Goal: Transaction & Acquisition: Book appointment/travel/reservation

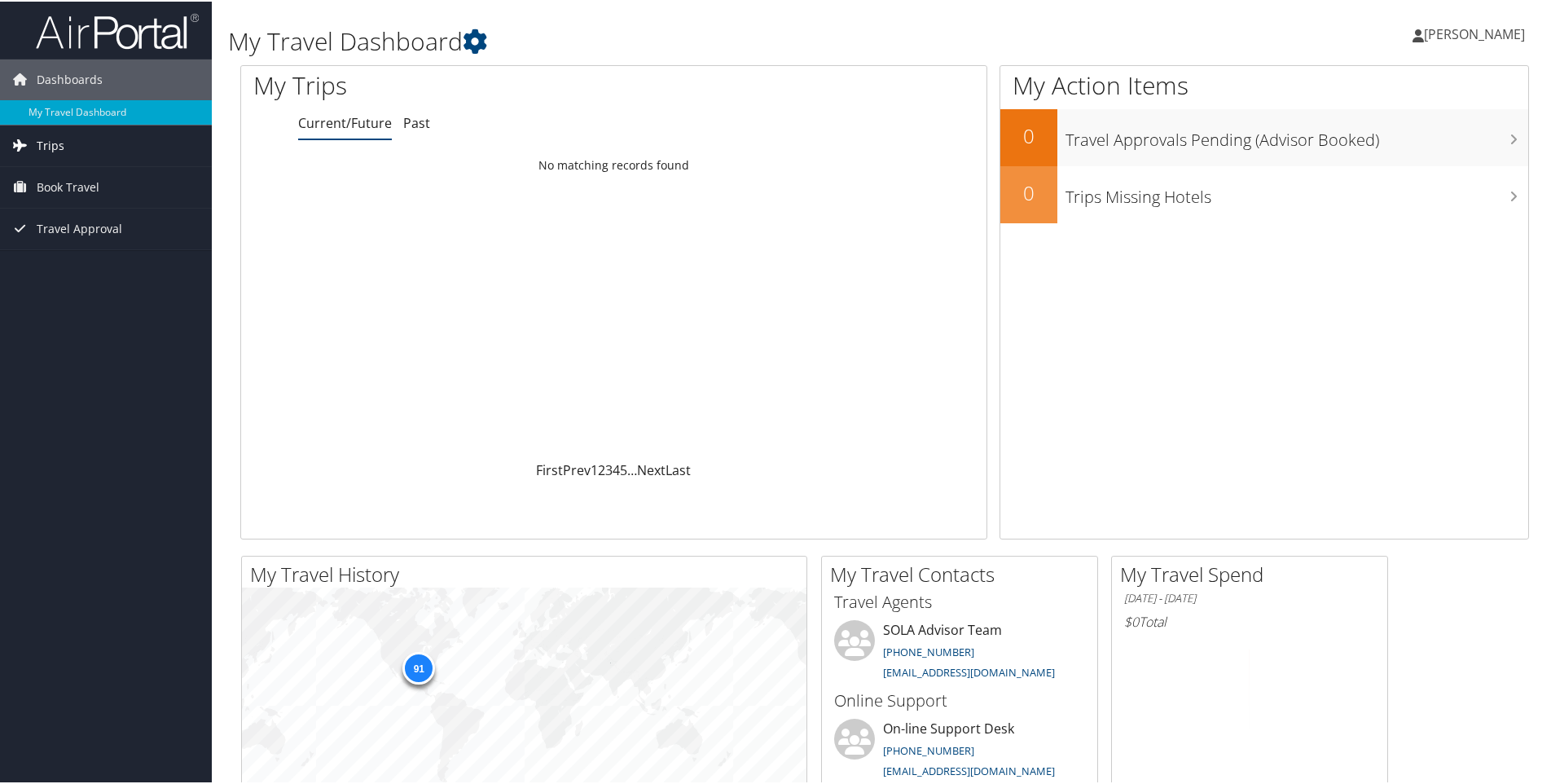
click at [56, 138] on span "Trips" at bounding box center [50, 143] width 28 height 41
click at [60, 261] on span "Book Travel" at bounding box center [67, 258] width 63 height 41
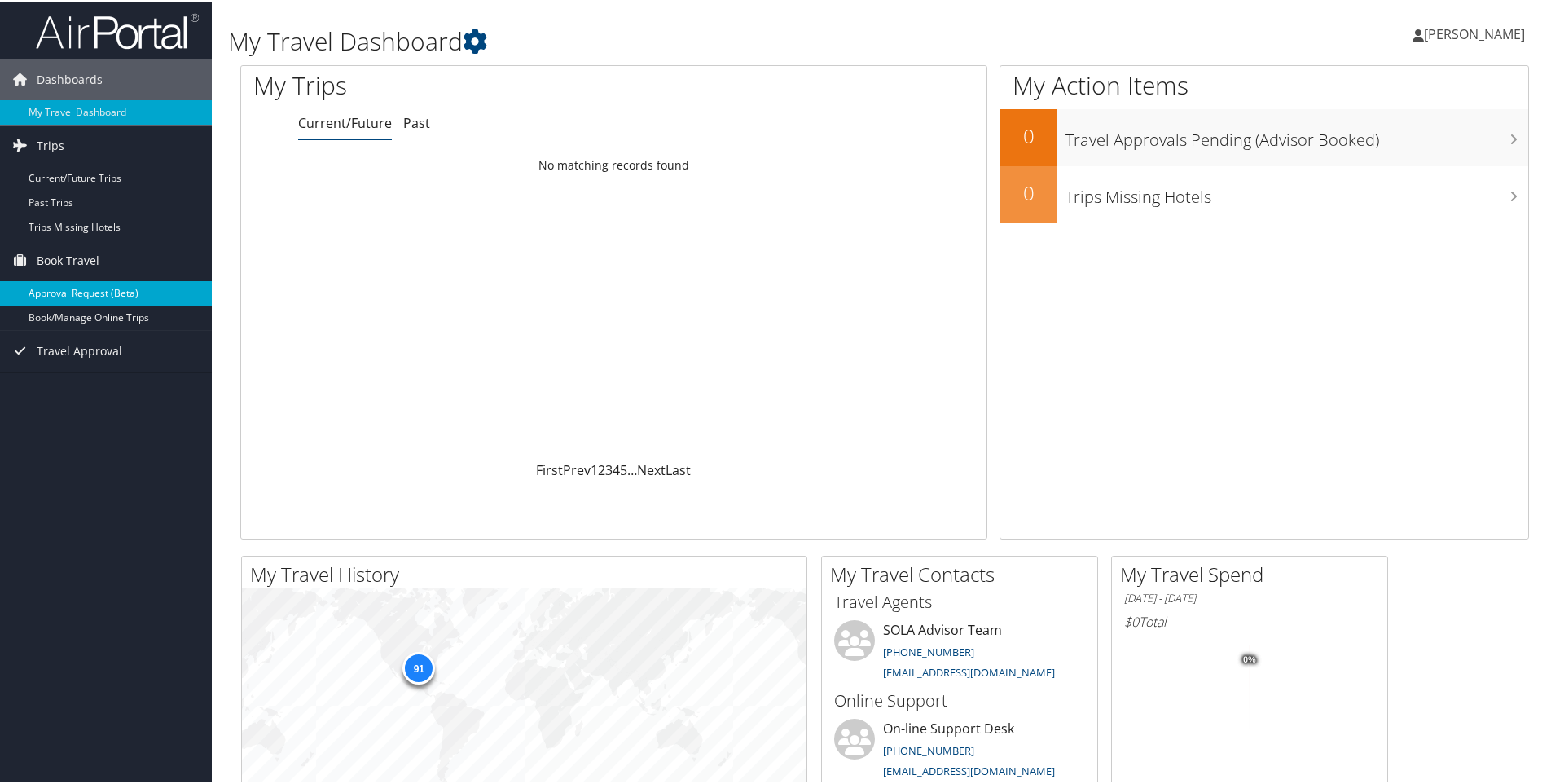
click at [61, 290] on link "Approval Request (Beta)" at bounding box center [105, 292] width 212 height 24
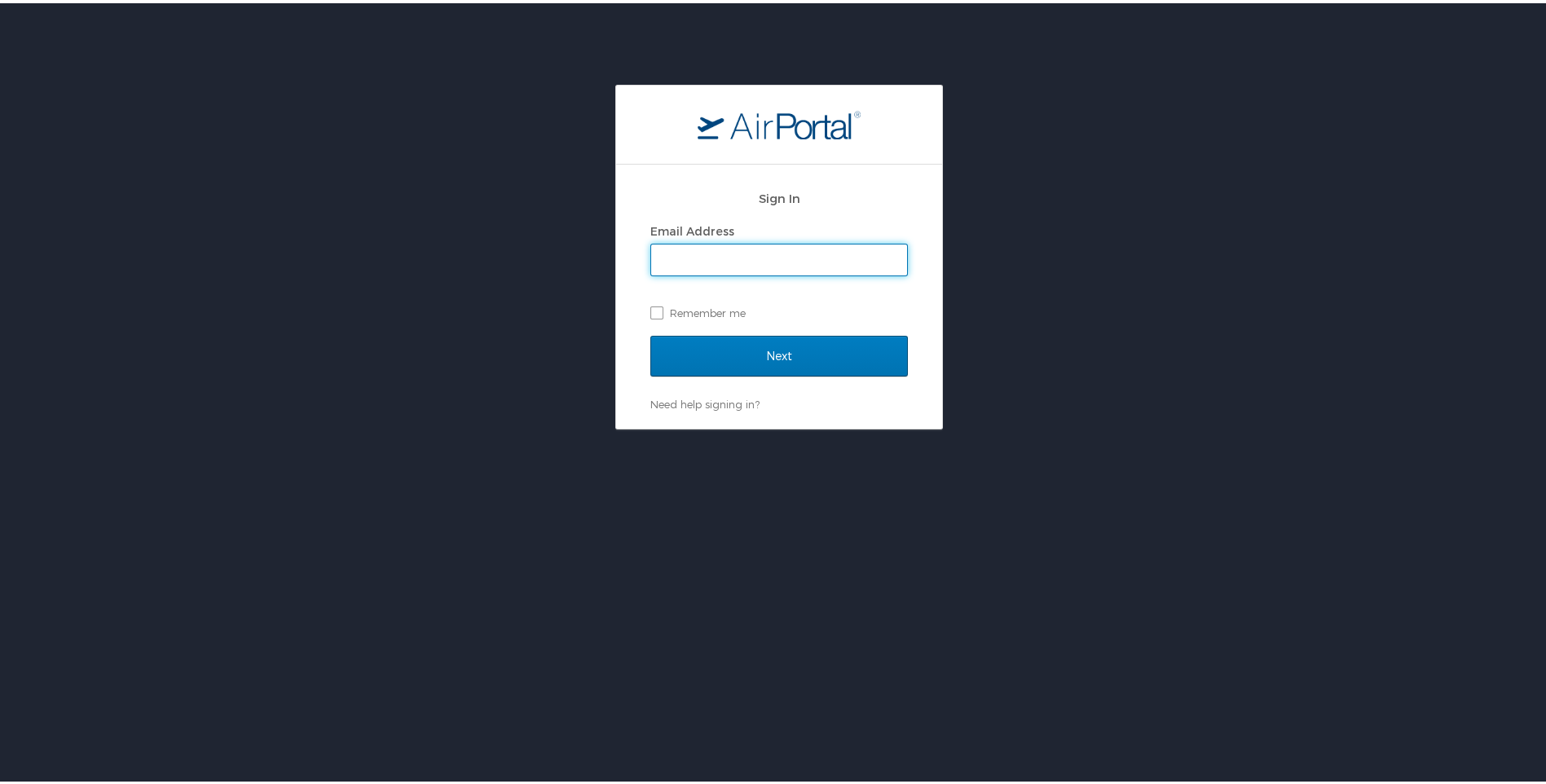
click at [738, 267] on input "Email Address" at bounding box center [779, 256] width 256 height 31
type input "[EMAIL_ADDRESS][DOMAIN_NAME]"
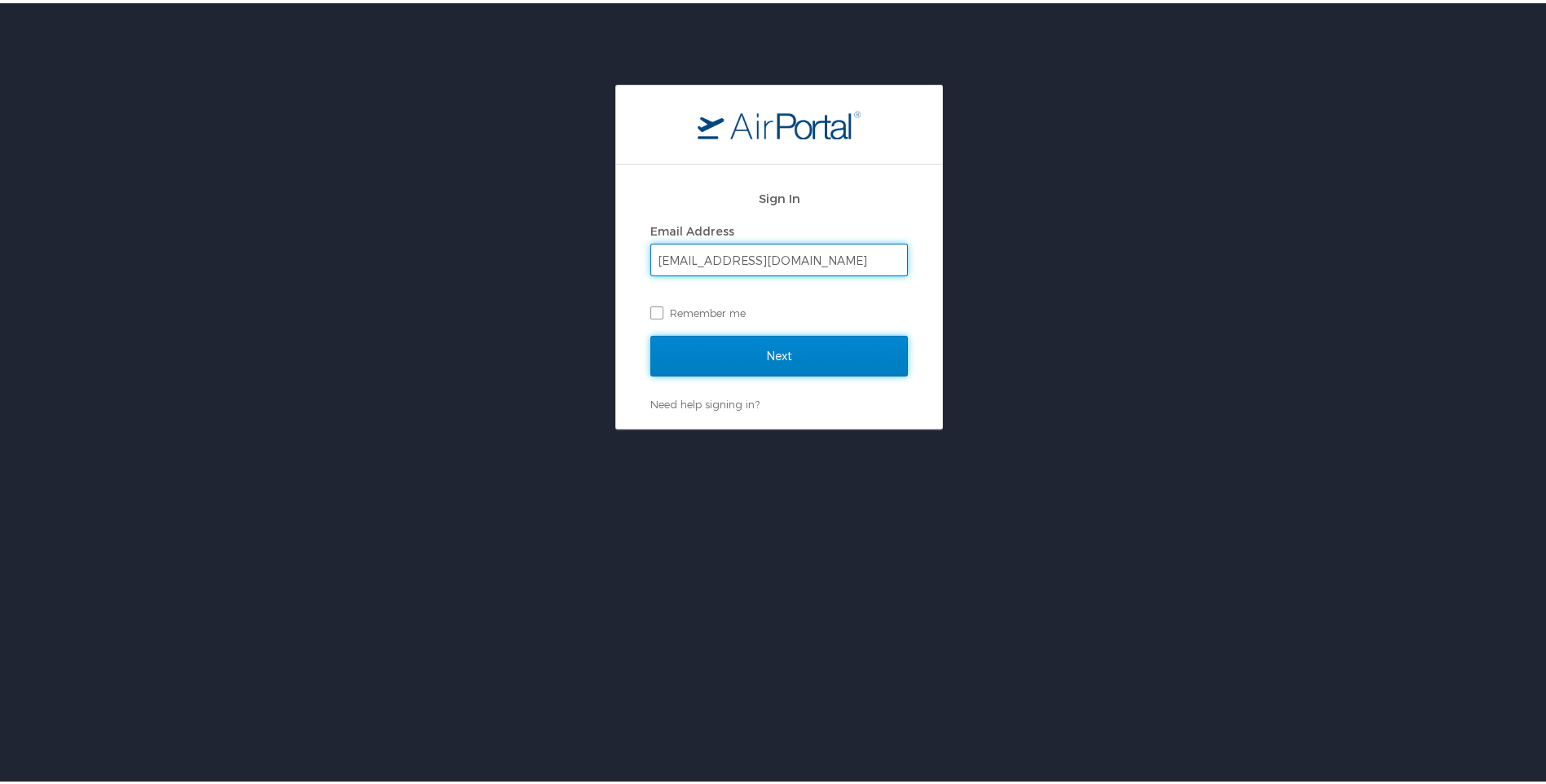
click at [729, 350] on input "Next" at bounding box center [779, 352] width 257 height 41
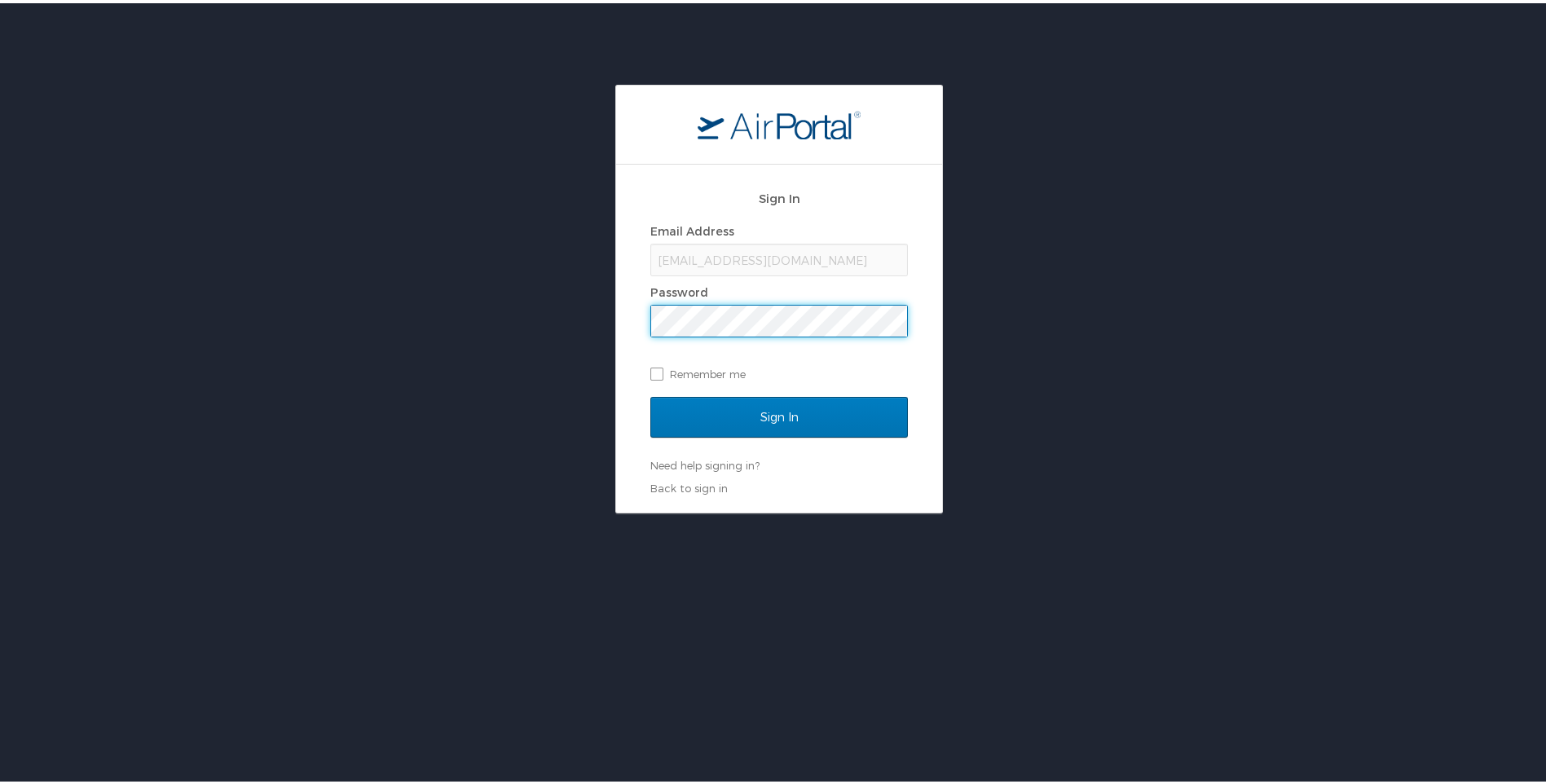
click at [650, 394] on input "Sign In" at bounding box center [779, 414] width 257 height 41
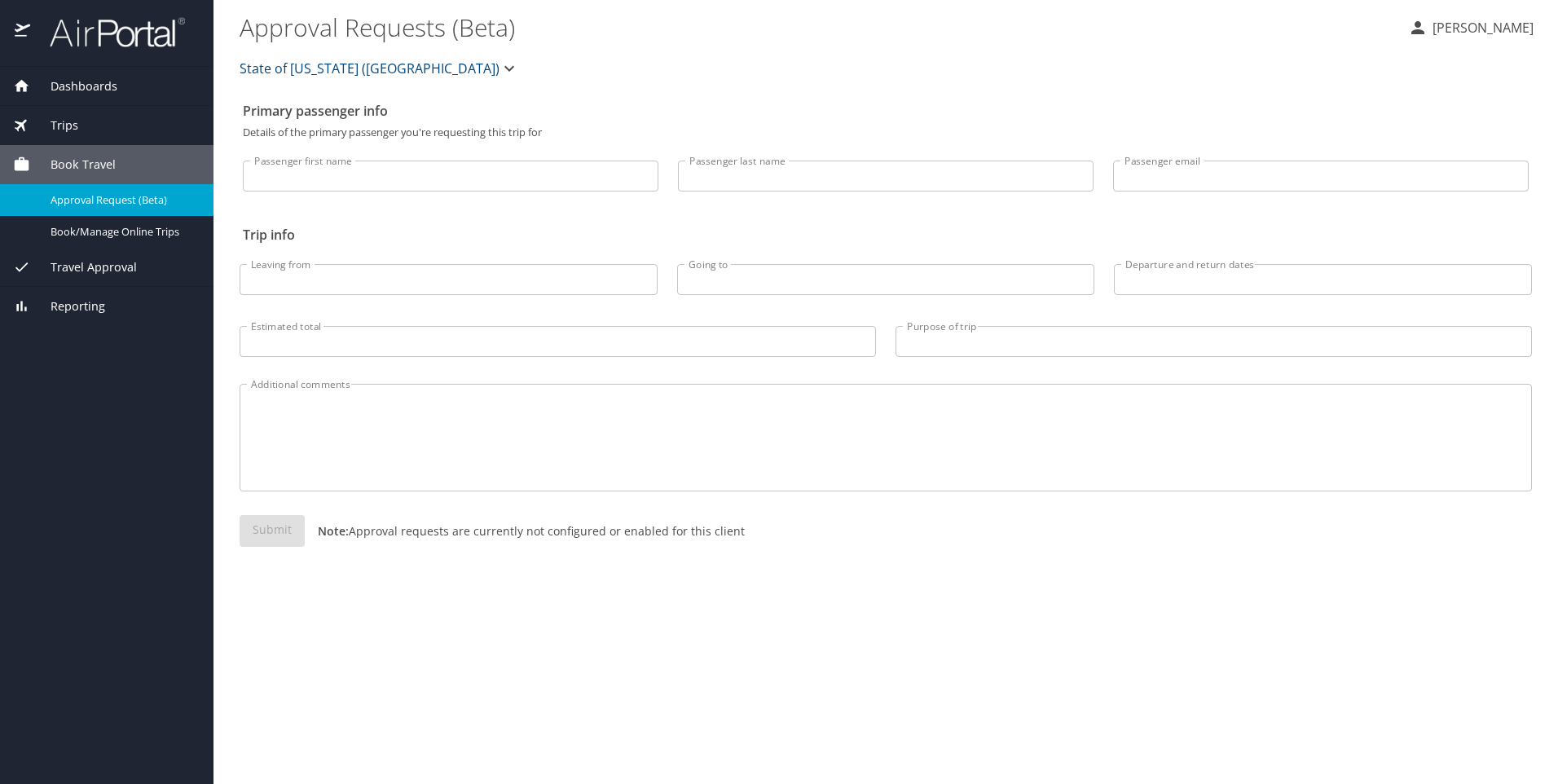
click at [98, 163] on span "Book Travel" at bounding box center [73, 164] width 86 height 18
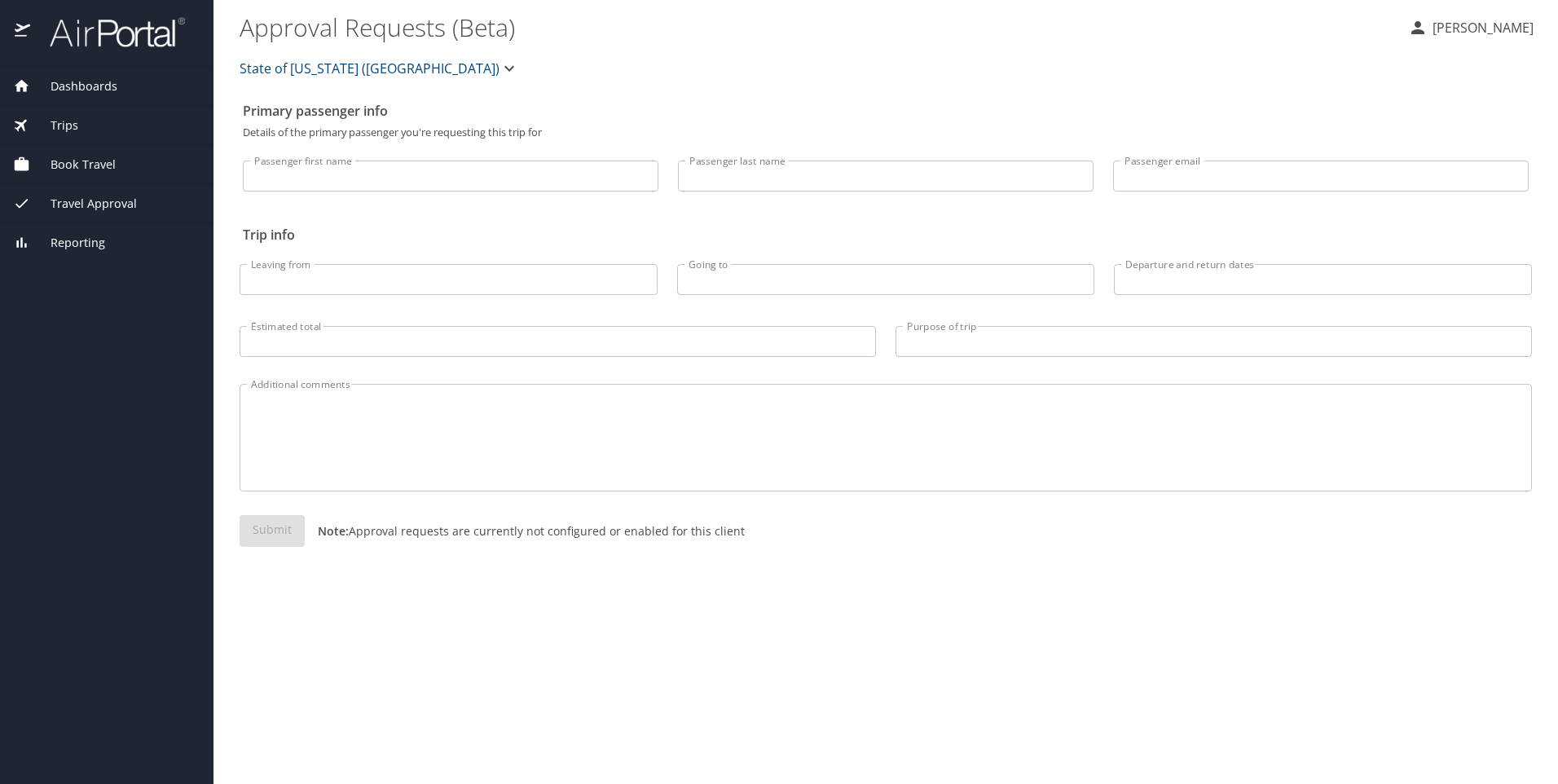
click at [98, 163] on span "Book Travel" at bounding box center [73, 164] width 86 height 18
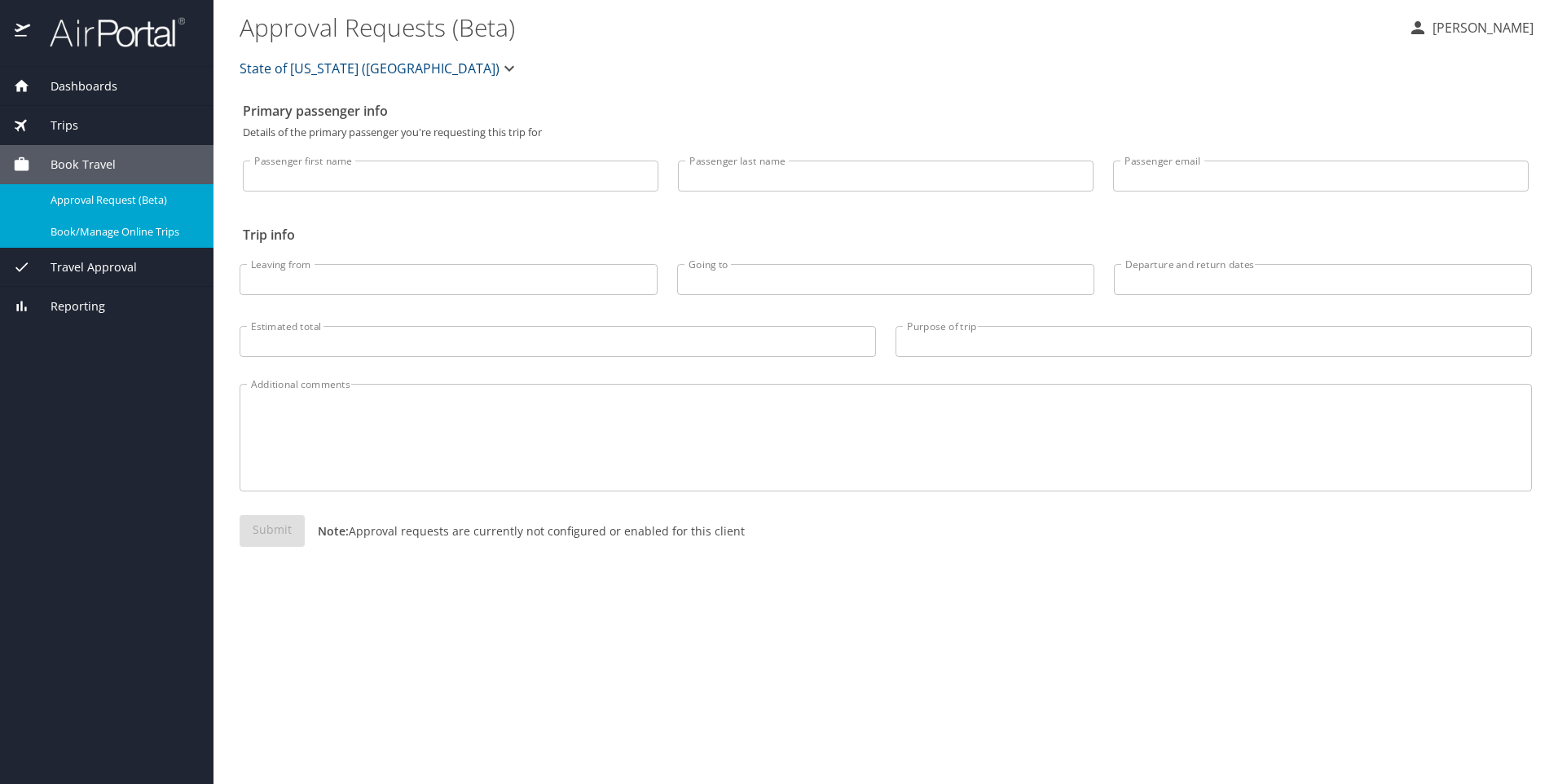
click at [95, 225] on span "Book/Manage Online Trips" at bounding box center [122, 231] width 143 height 16
